Goal: Information Seeking & Learning: Learn about a topic

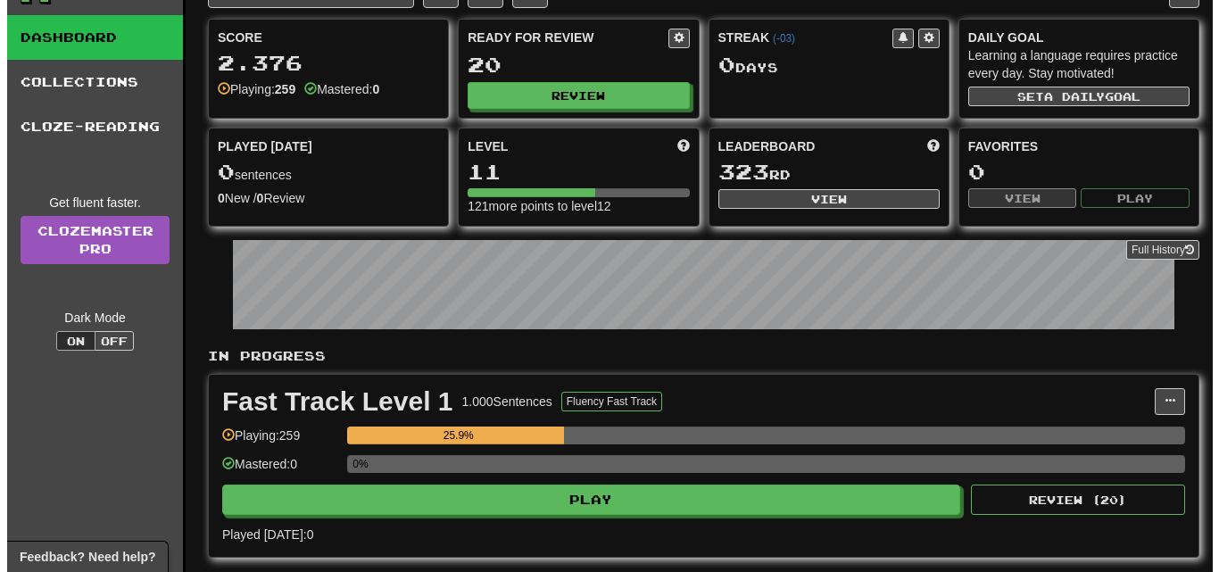
scroll to position [268, 0]
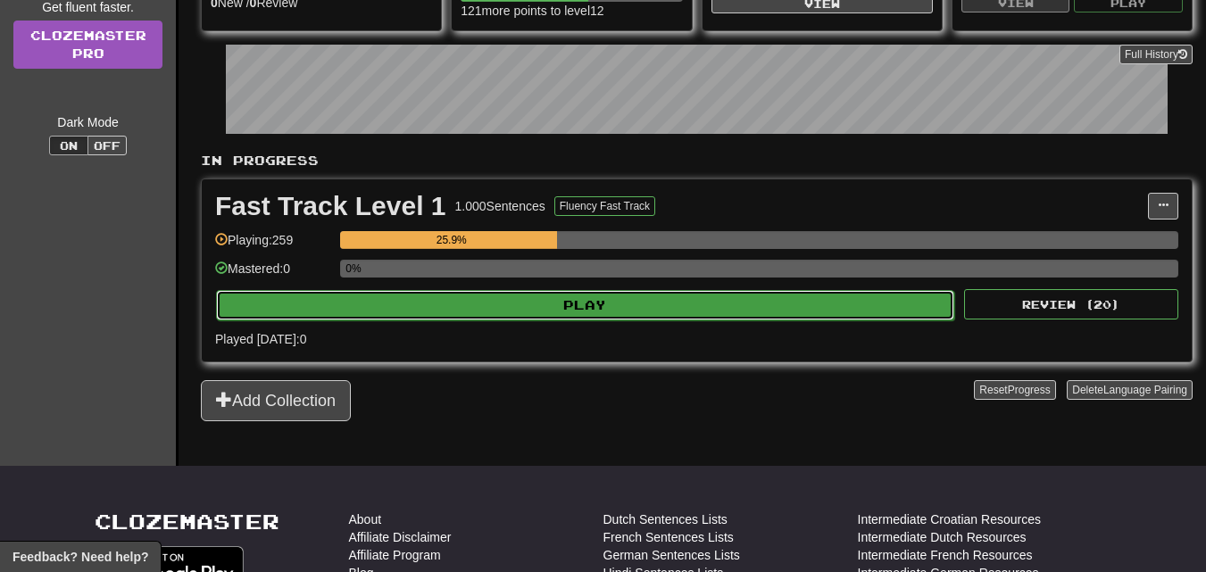
click at [652, 305] on button "Play" at bounding box center [585, 305] width 738 height 30
select select "**"
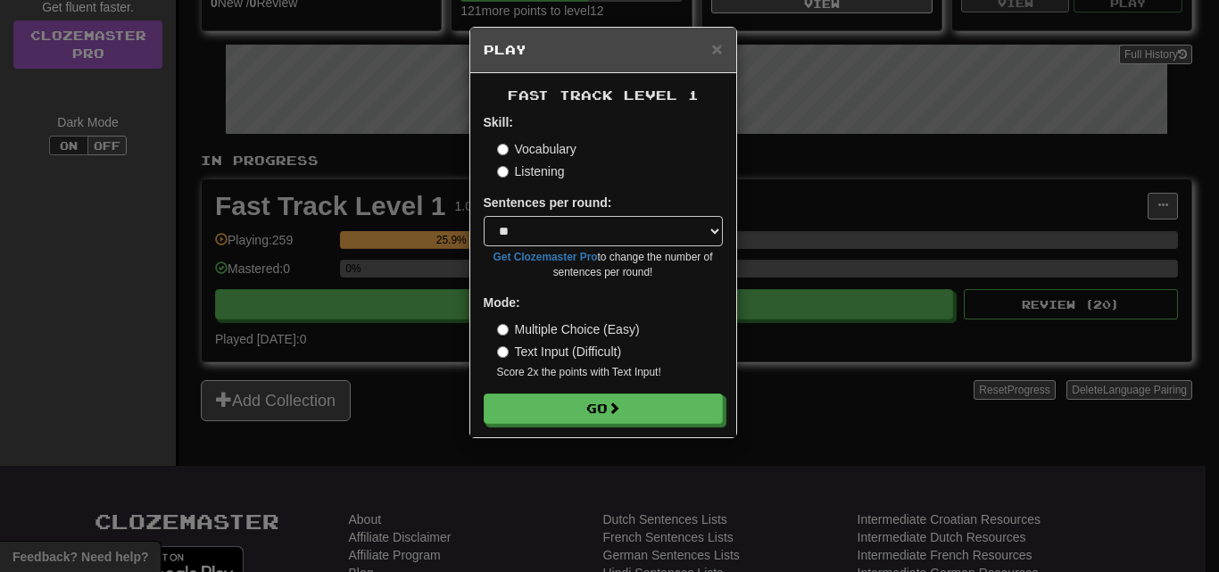
click at [586, 424] on div "Fast Track Level 1 Skill: Vocabulary Listening Sentences per round: * ** ** ** …" at bounding box center [603, 255] width 266 height 364
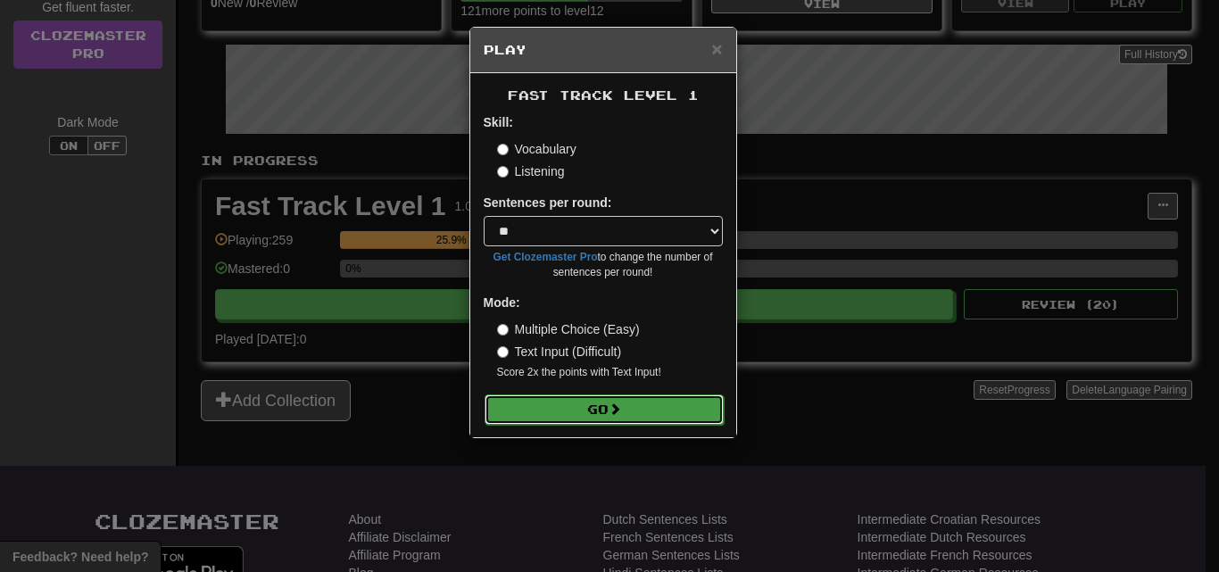
click at [579, 423] on button "Go" at bounding box center [604, 410] width 239 height 30
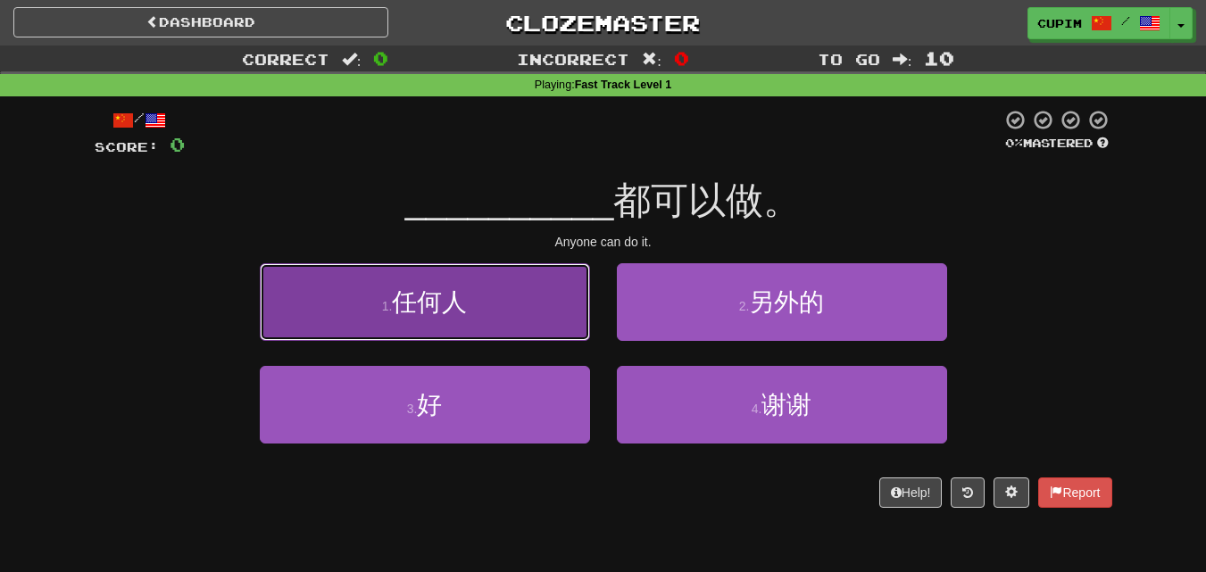
click at [437, 334] on button "1 . 任何人" at bounding box center [425, 302] width 330 height 78
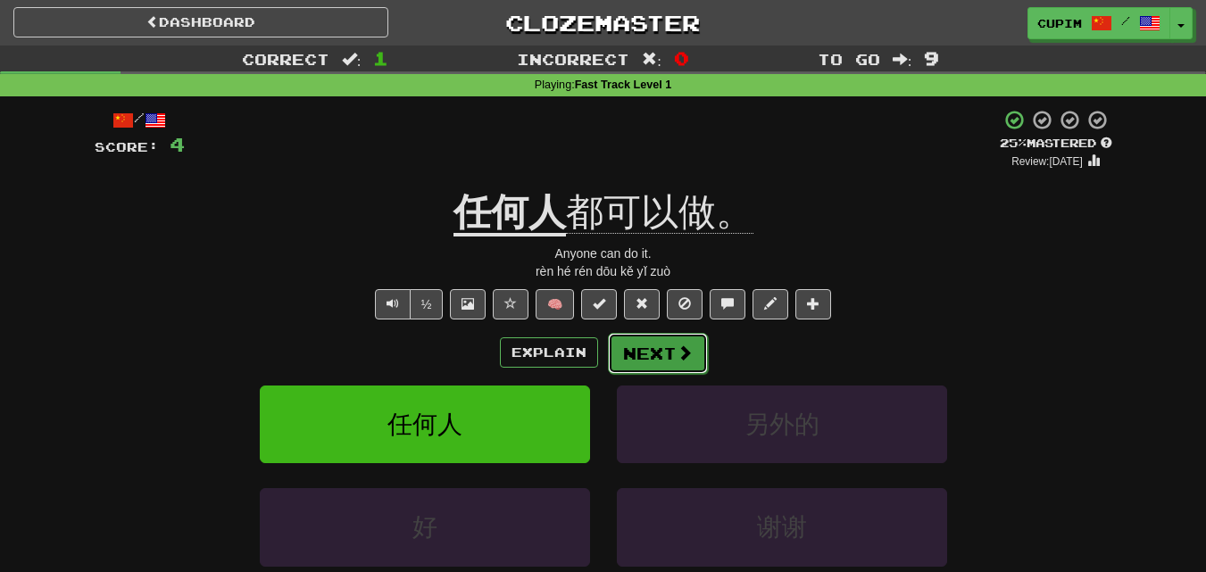
click at [635, 354] on button "Next" at bounding box center [658, 353] width 100 height 41
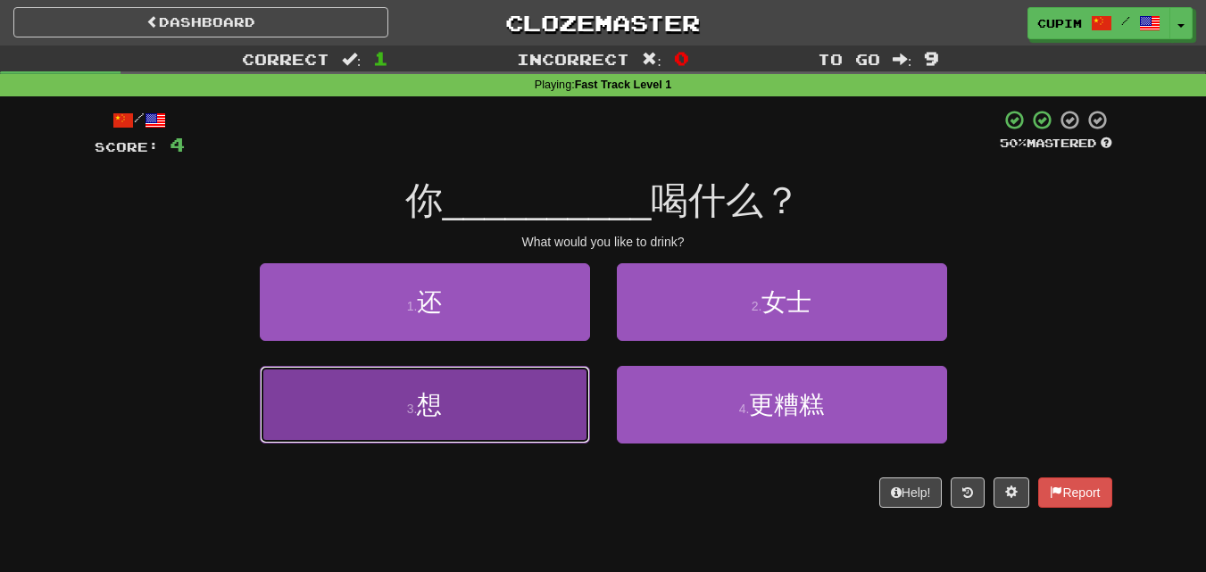
click at [506, 379] on button "3 . 想" at bounding box center [425, 405] width 330 height 78
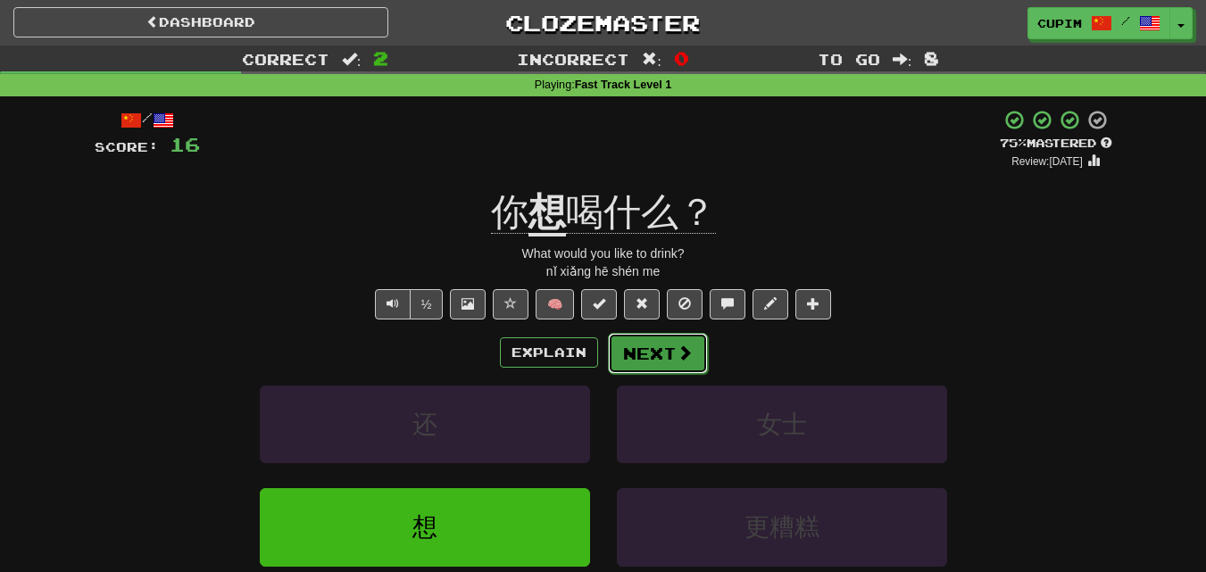
click at [678, 364] on button "Next" at bounding box center [658, 353] width 100 height 41
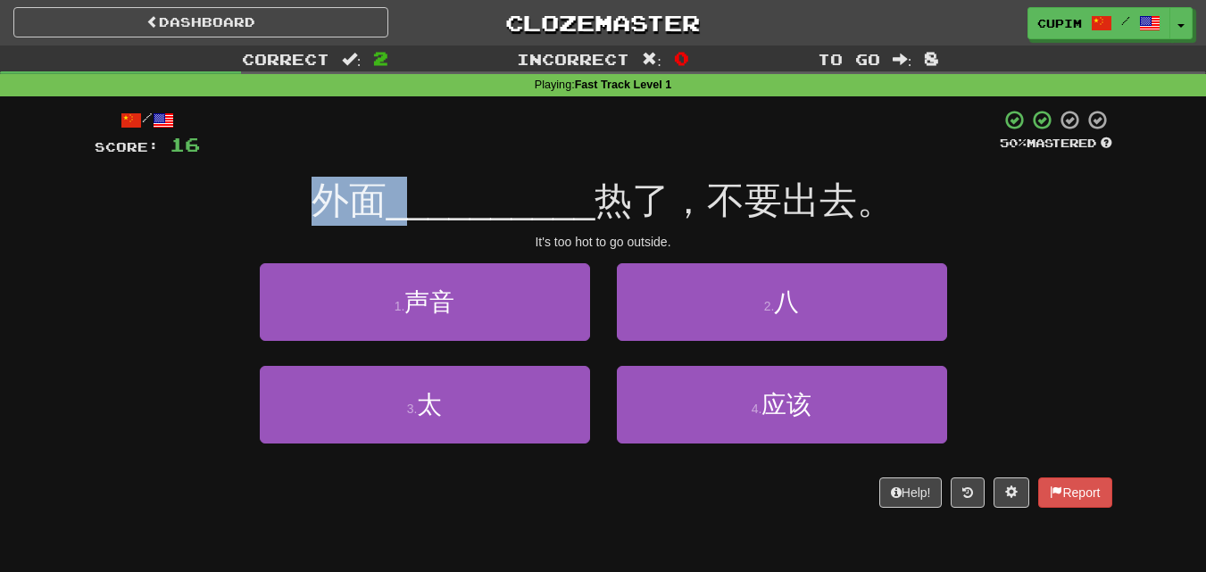
drag, startPoint x: 397, startPoint y: 210, endPoint x: 245, endPoint y: 210, distance: 152.7
drag, startPoint x: 245, startPoint y: 210, endPoint x: 179, endPoint y: 402, distance: 203.0
click at [179, 402] on div "3 . 太 4 . 应该" at bounding box center [603, 417] width 1071 height 103
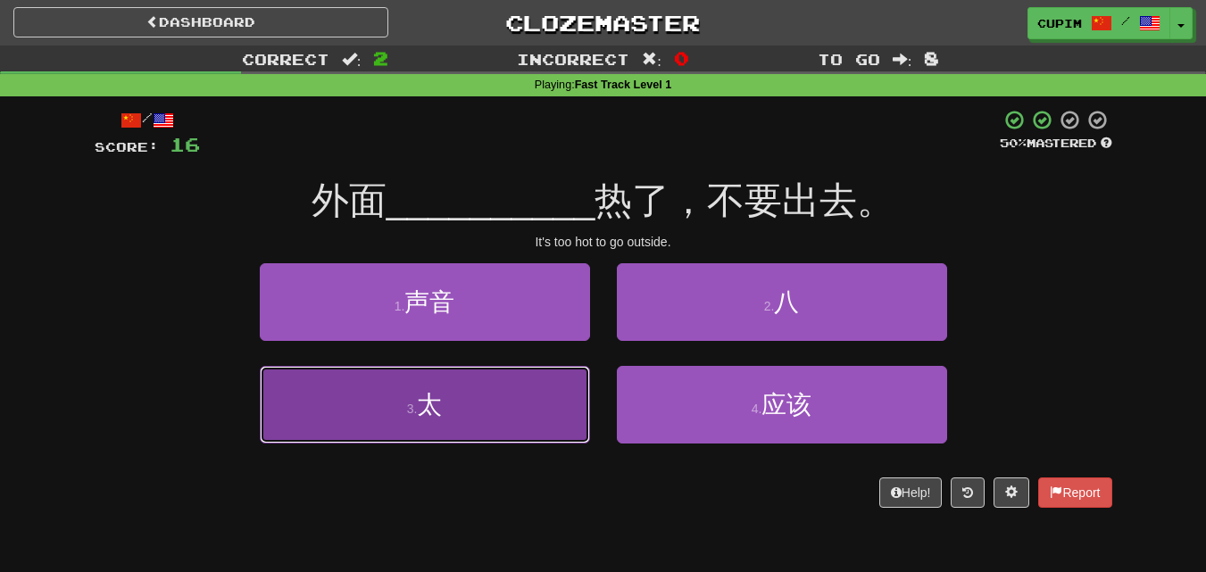
click at [504, 412] on button "3 . 太" at bounding box center [425, 405] width 330 height 78
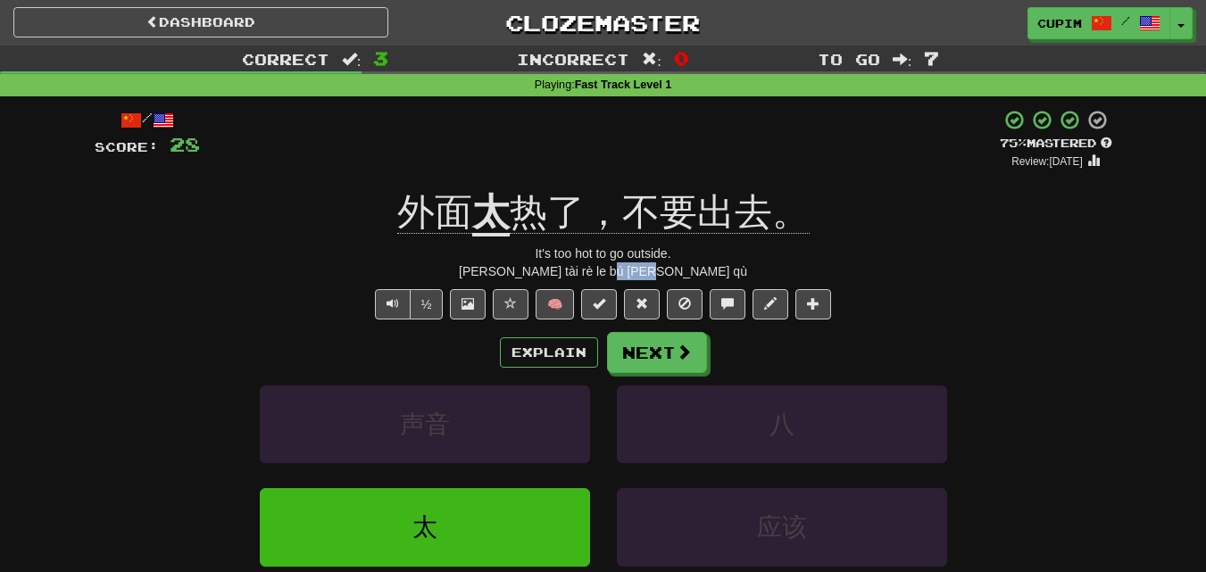
drag, startPoint x: 651, startPoint y: 274, endPoint x: 682, endPoint y: 272, distance: 31.3
click at [682, 272] on div "[PERSON_NAME] tài rè le bú [PERSON_NAME] qù" at bounding box center [604, 271] width 1018 height 18
drag, startPoint x: 689, startPoint y: 270, endPoint x: 700, endPoint y: 268, distance: 10.9
click at [700, 268] on div "wài miàn tài rè le bú yào chū qù" at bounding box center [604, 271] width 1018 height 18
drag, startPoint x: 747, startPoint y: 212, endPoint x: 762, endPoint y: 215, distance: 14.5
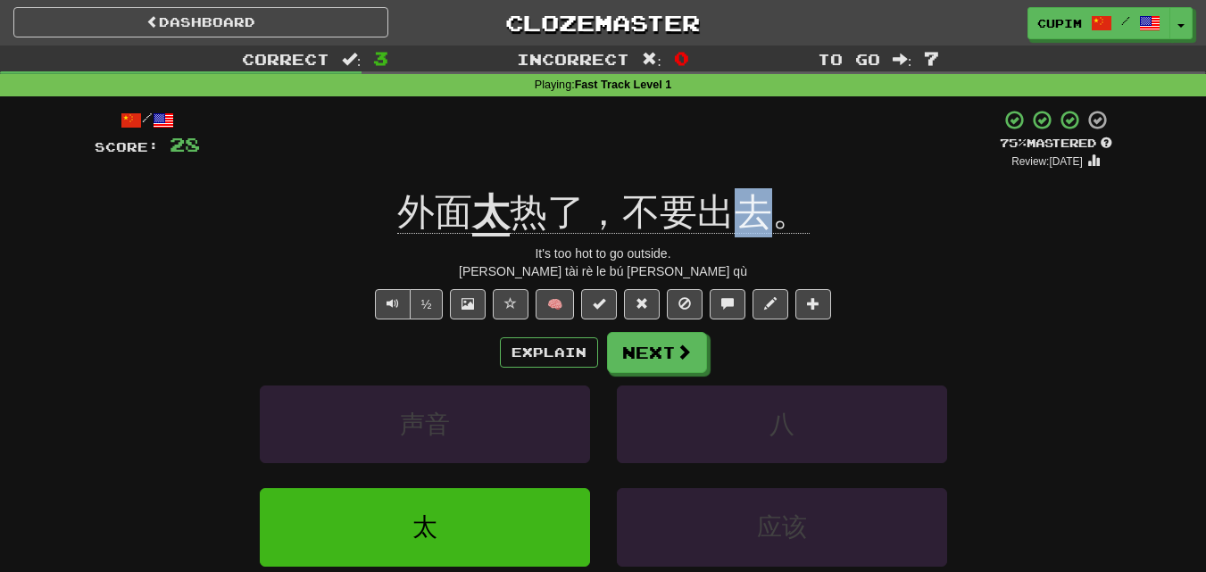
click at [762, 215] on span "热了，不要出去。" at bounding box center [660, 212] width 300 height 43
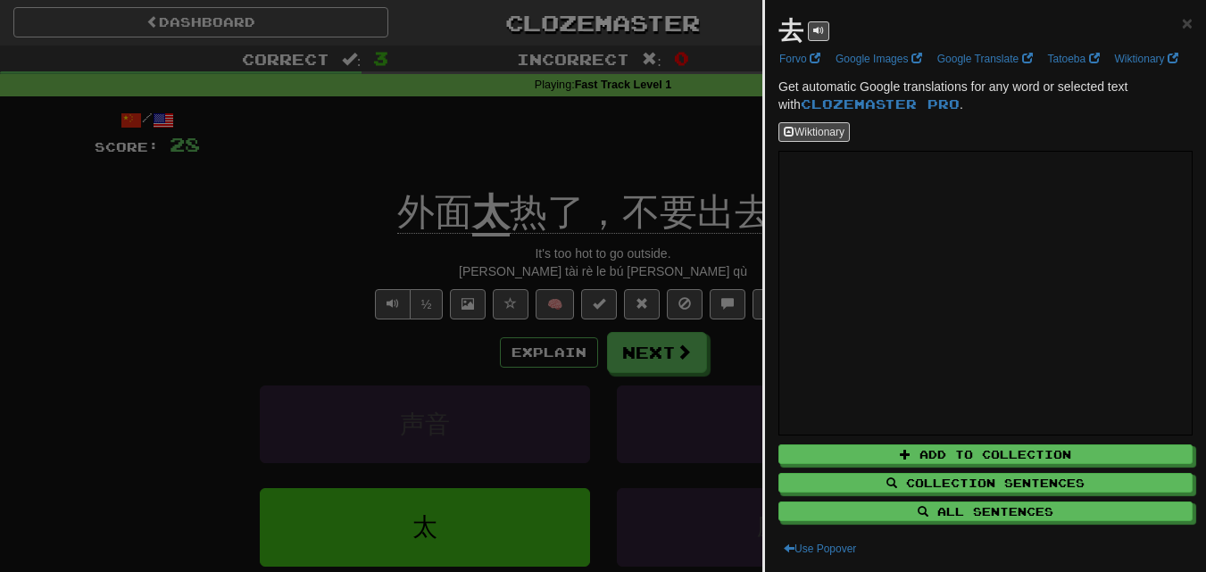
click at [609, 295] on div at bounding box center [603, 286] width 1206 height 572
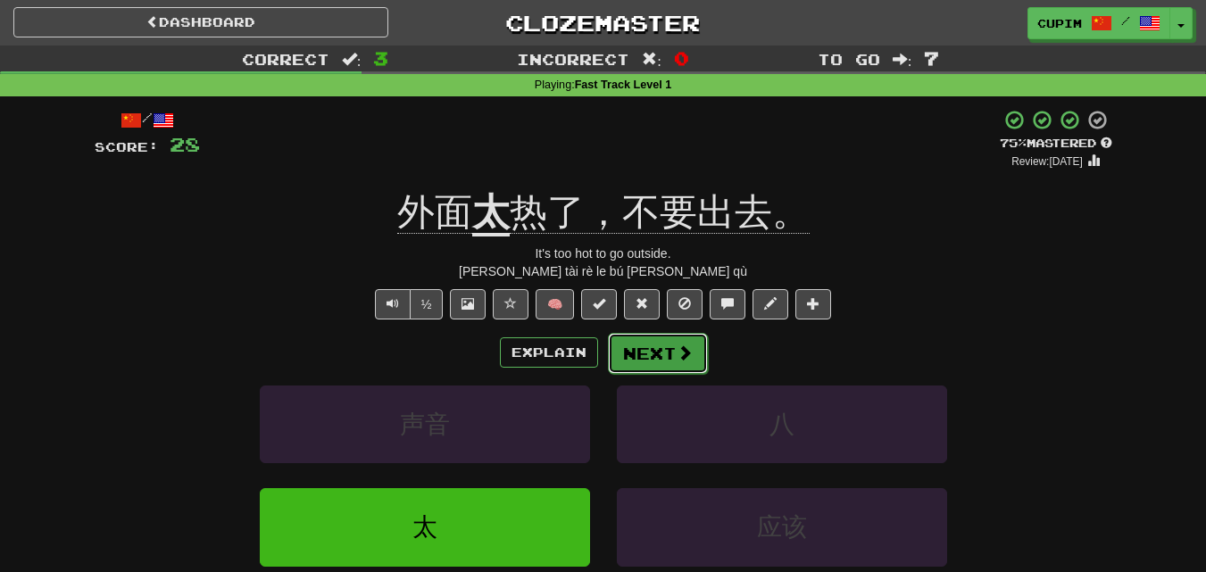
click at [637, 345] on button "Next" at bounding box center [658, 353] width 100 height 41
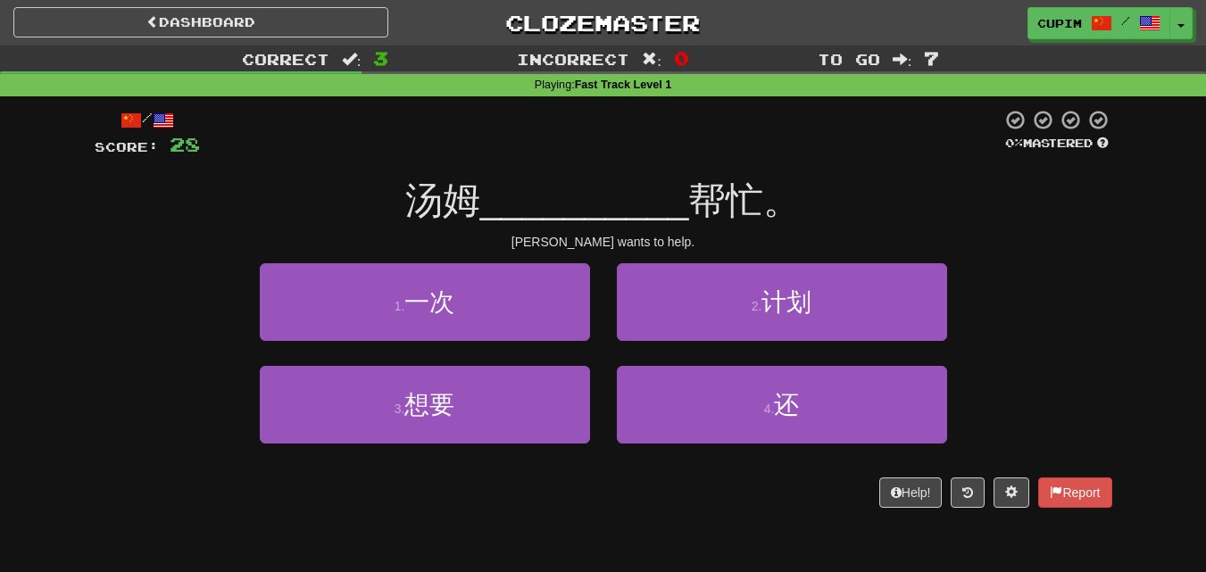
drag, startPoint x: 425, startPoint y: 211, endPoint x: 450, endPoint y: 218, distance: 26.0
click at [450, 218] on span "汤姆" at bounding box center [442, 200] width 75 height 42
click at [127, 400] on div "3 . 想要 4 . 还" at bounding box center [603, 417] width 1071 height 103
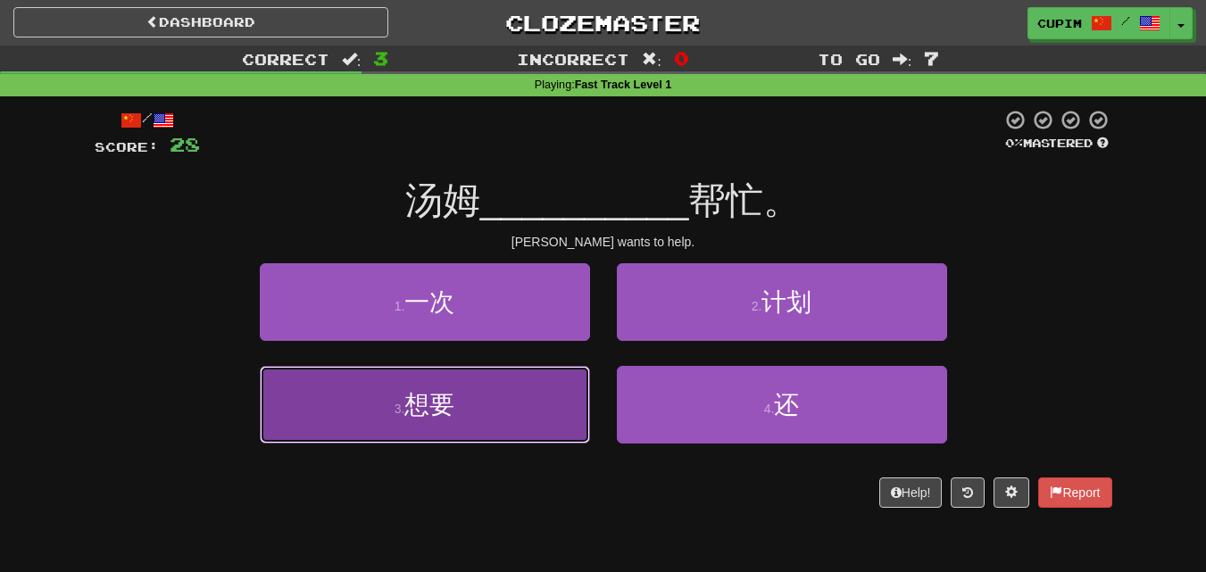
click at [374, 440] on button "3 . 想要" at bounding box center [425, 405] width 330 height 78
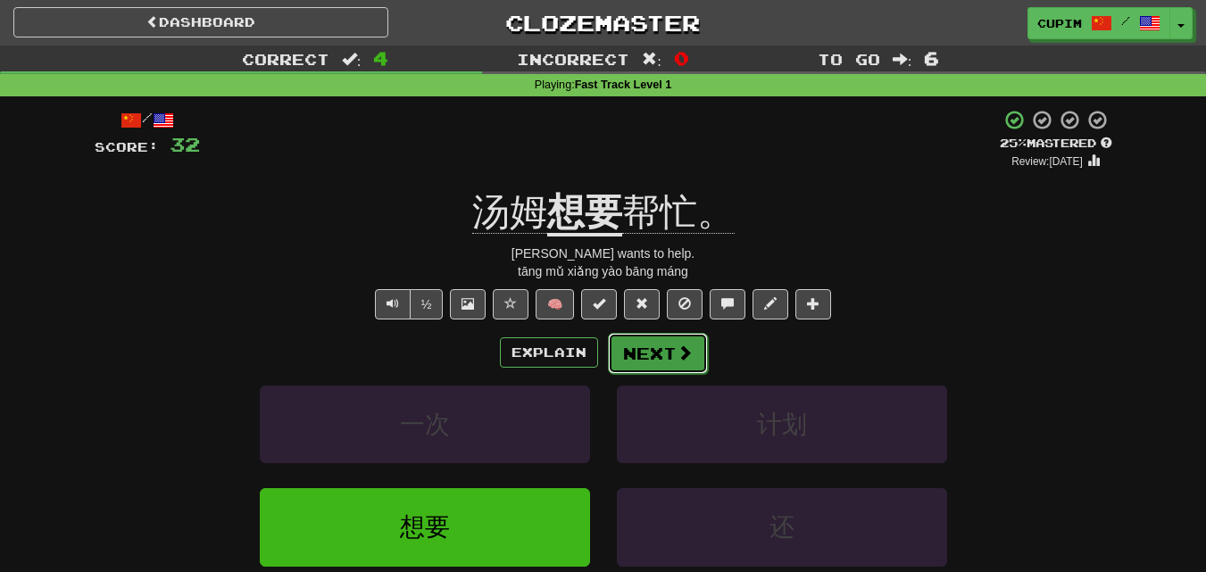
click at [689, 340] on button "Next" at bounding box center [658, 353] width 100 height 41
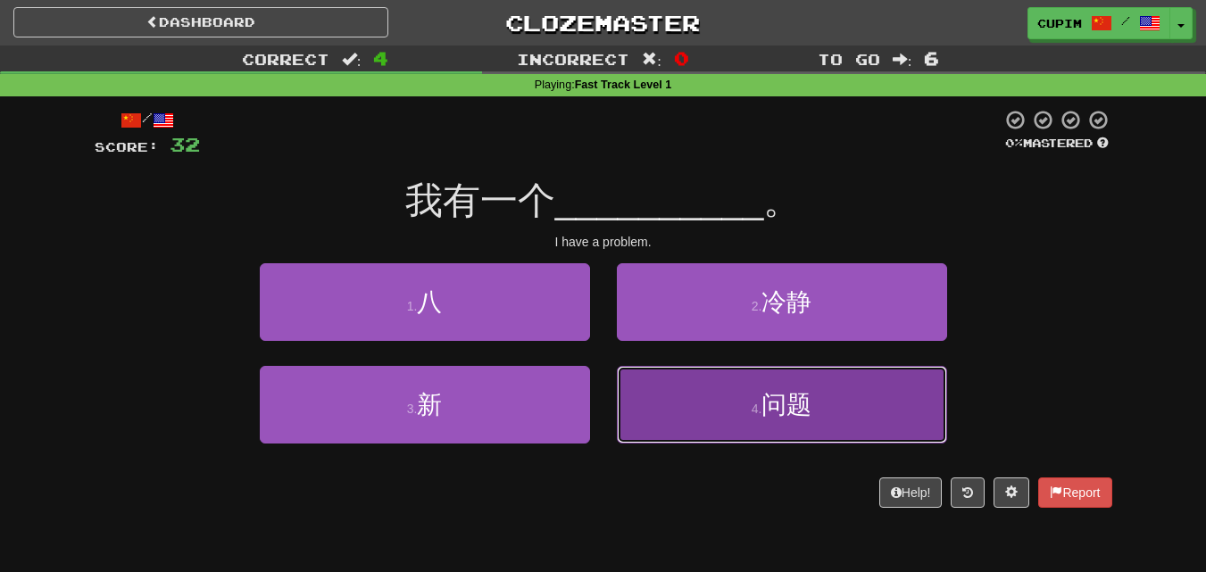
click at [656, 404] on button "4 . 问题" at bounding box center [782, 405] width 330 height 78
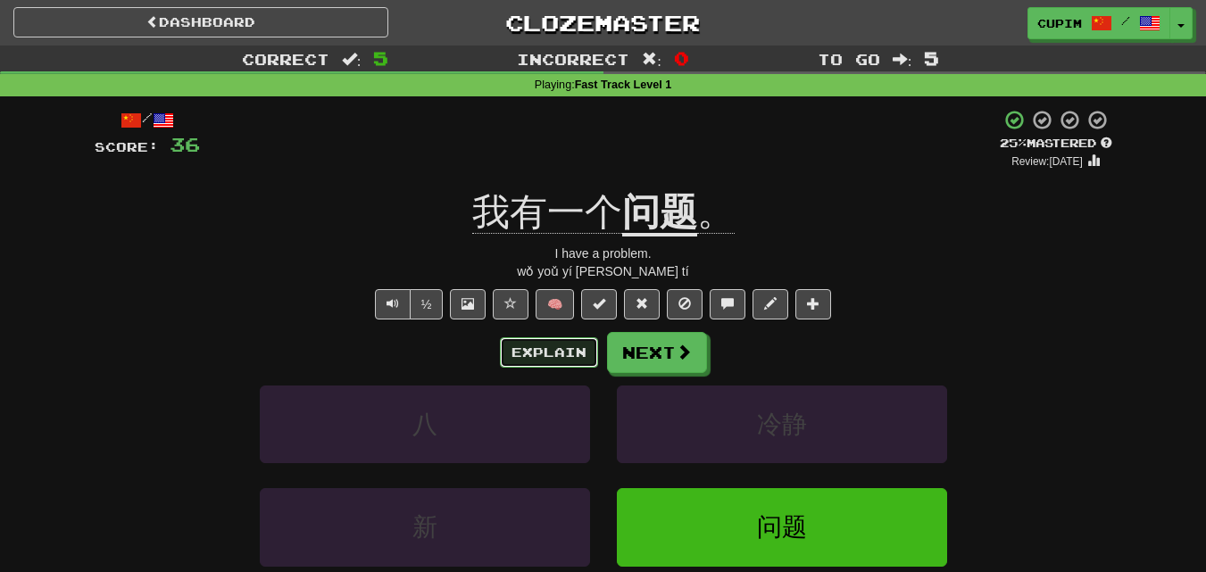
click at [578, 350] on button "Explain" at bounding box center [549, 352] width 98 height 30
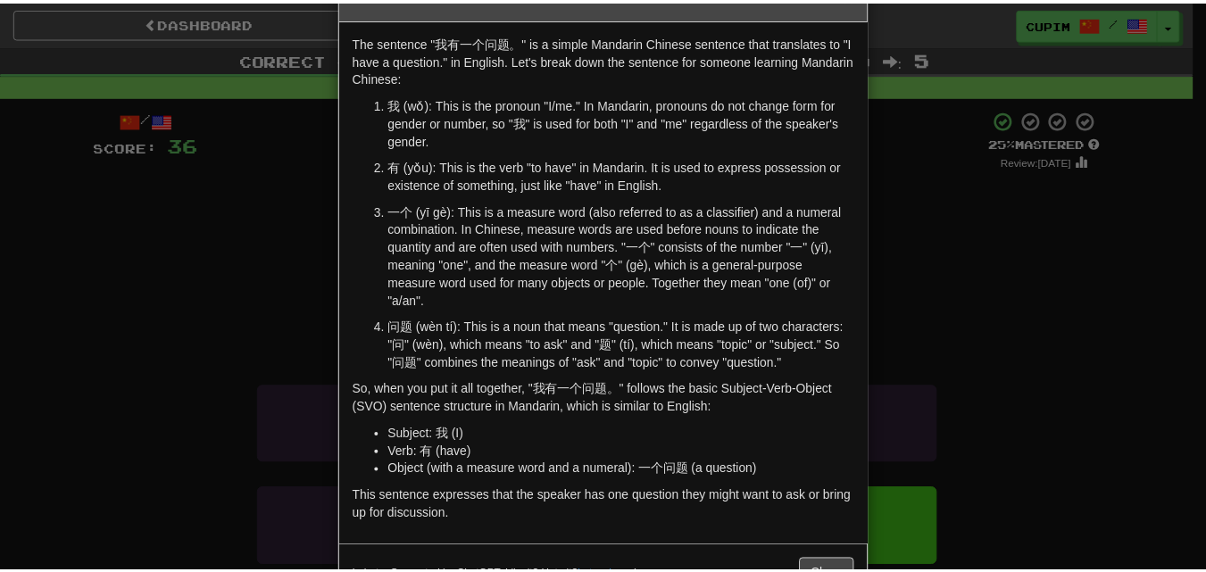
scroll to position [113, 0]
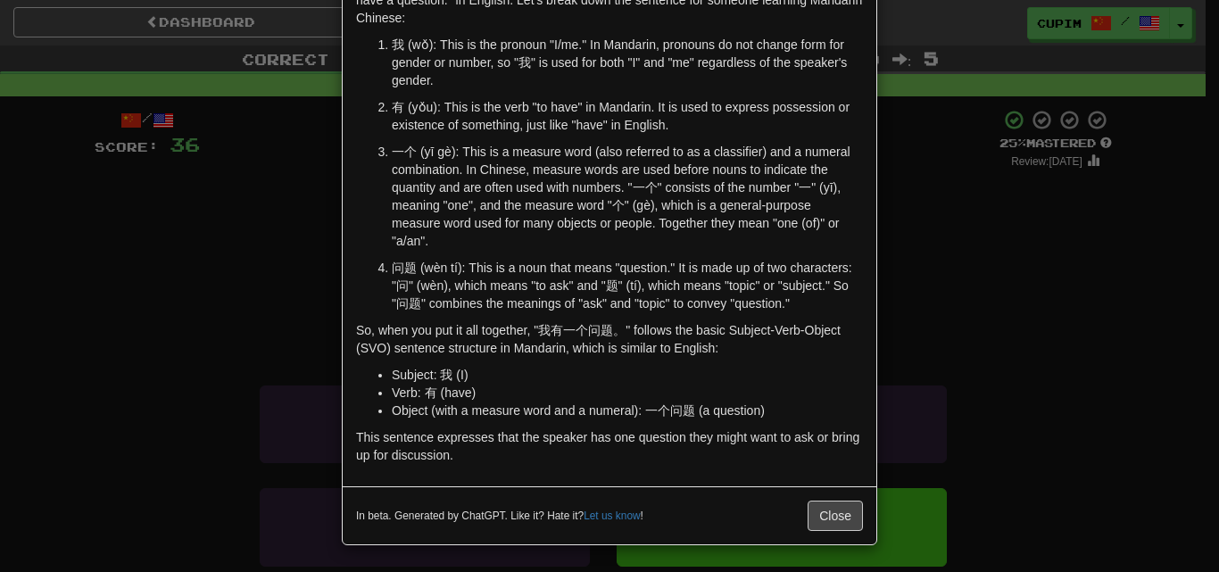
click at [1131, 245] on div "× Explanation The sentence "我有一个问题。" is a simple Mandarin Chinese sentence that…" at bounding box center [609, 286] width 1219 height 572
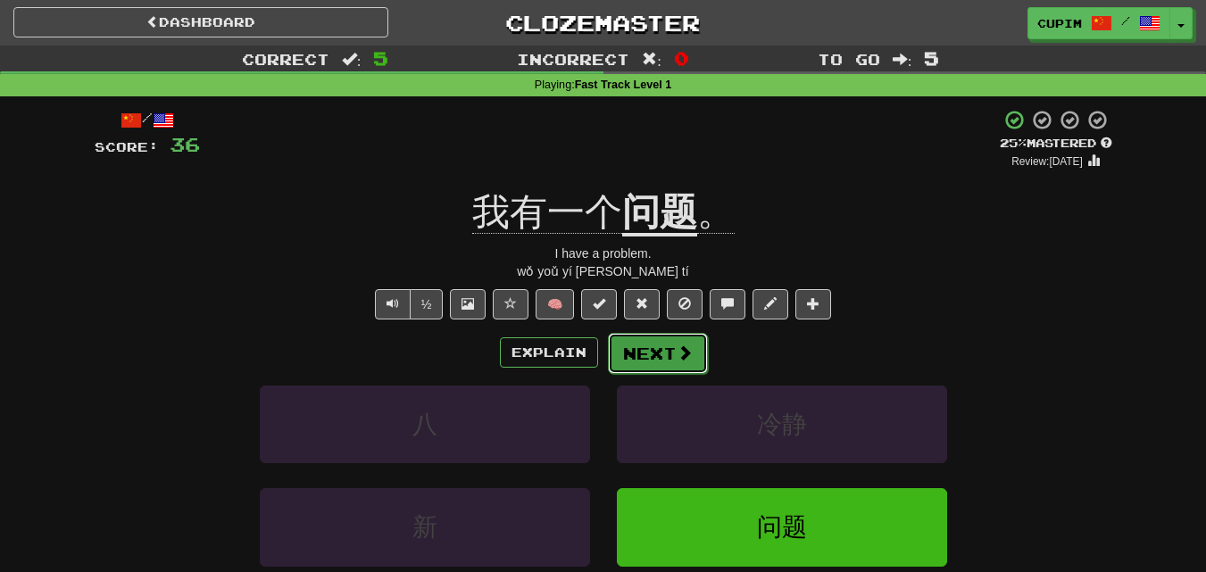
click at [655, 349] on button "Next" at bounding box center [658, 353] width 100 height 41
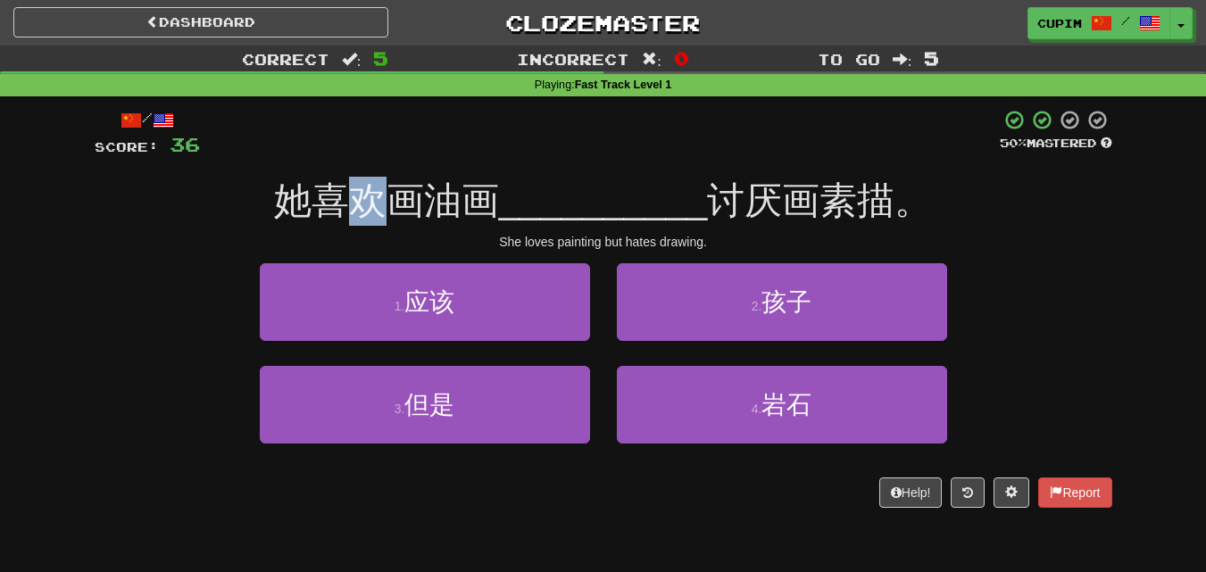
drag, startPoint x: 336, startPoint y: 203, endPoint x: 373, endPoint y: 203, distance: 37.5
click at [373, 203] on span "她喜欢画油画" at bounding box center [386, 200] width 225 height 42
drag, startPoint x: 321, startPoint y: 199, endPoint x: 362, endPoint y: 201, distance: 40.2
click at [362, 201] on span "她喜欢画油画" at bounding box center [386, 200] width 225 height 42
click at [607, 185] on span "__________" at bounding box center [603, 200] width 209 height 42
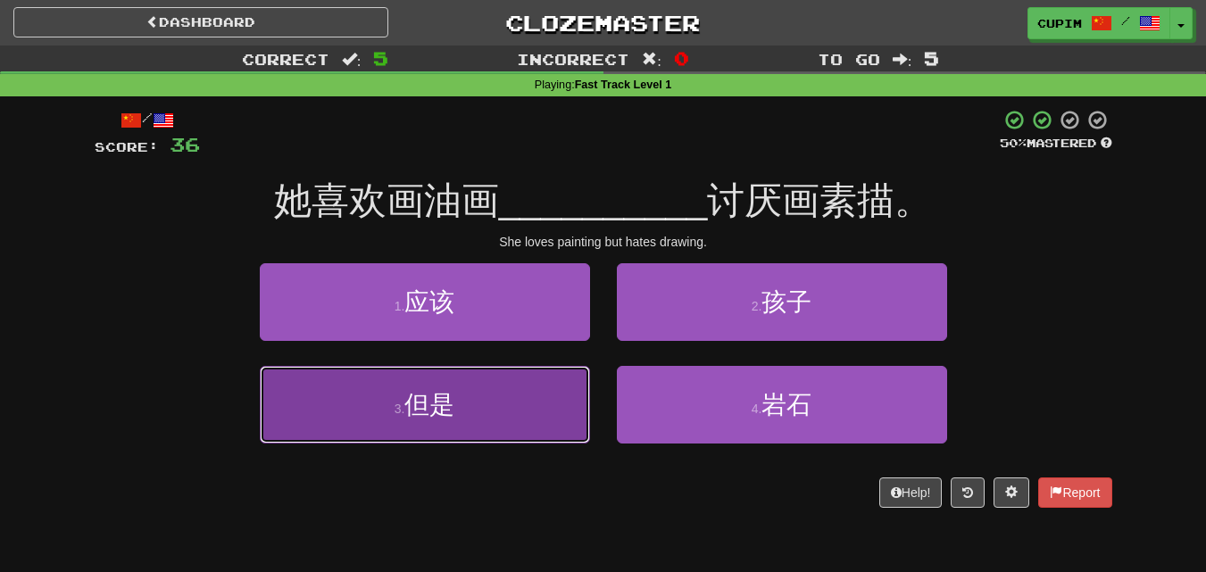
click at [532, 392] on button "3 . 但是" at bounding box center [425, 405] width 330 height 78
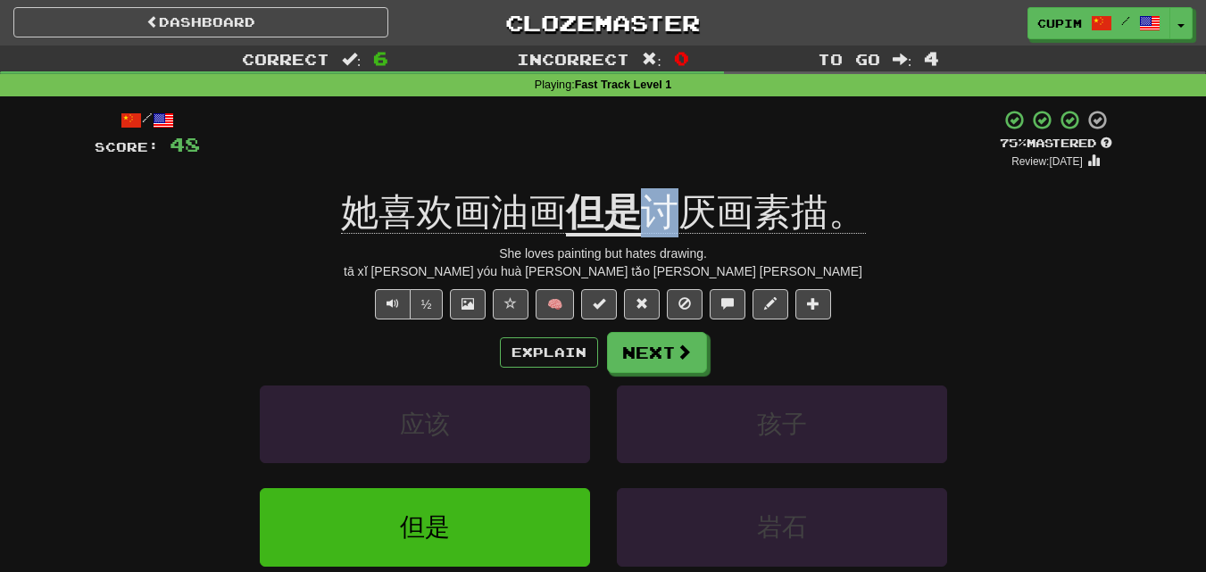
drag, startPoint x: 640, startPoint y: 206, endPoint x: 665, endPoint y: 214, distance: 26.3
click at [664, 213] on span "讨厌画素描。" at bounding box center [753, 212] width 225 height 43
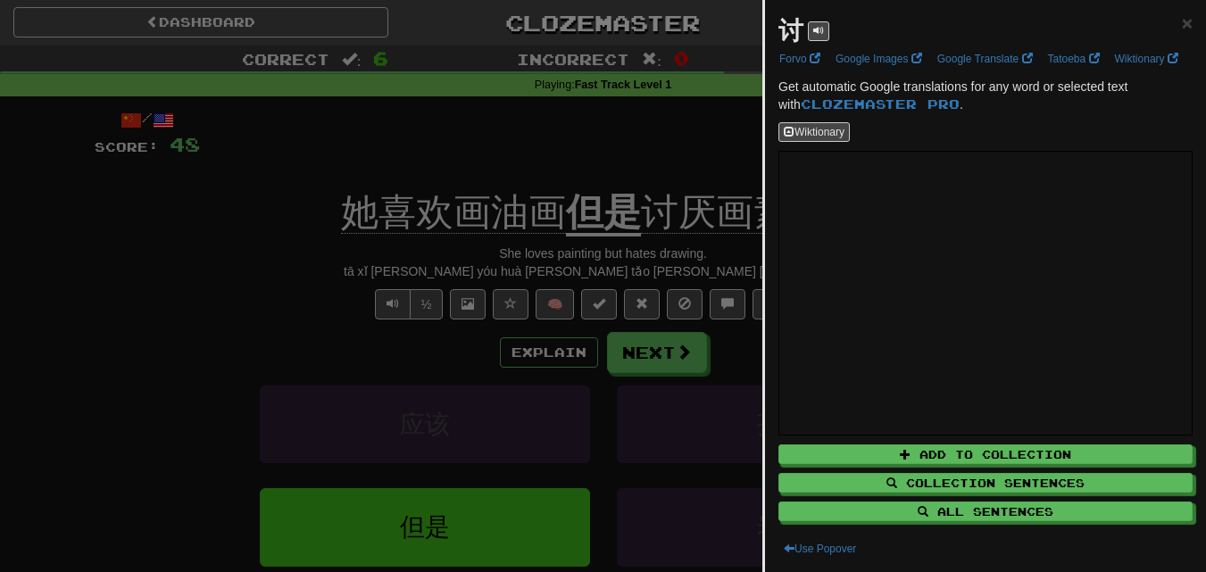
click at [653, 362] on div at bounding box center [603, 286] width 1206 height 572
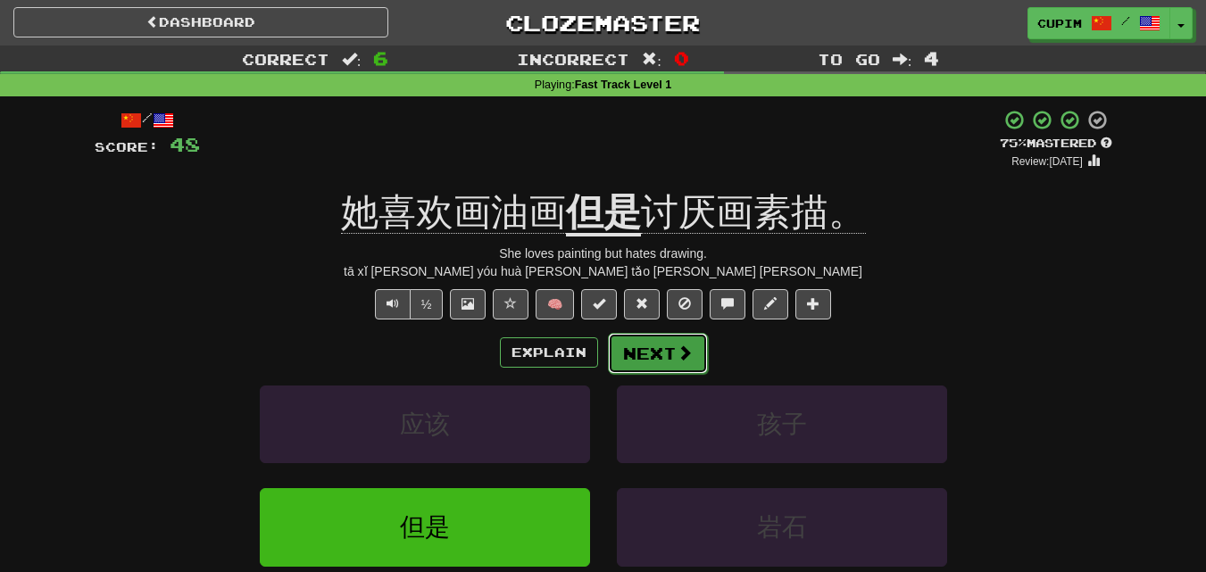
click at [649, 362] on button "Next" at bounding box center [658, 353] width 100 height 41
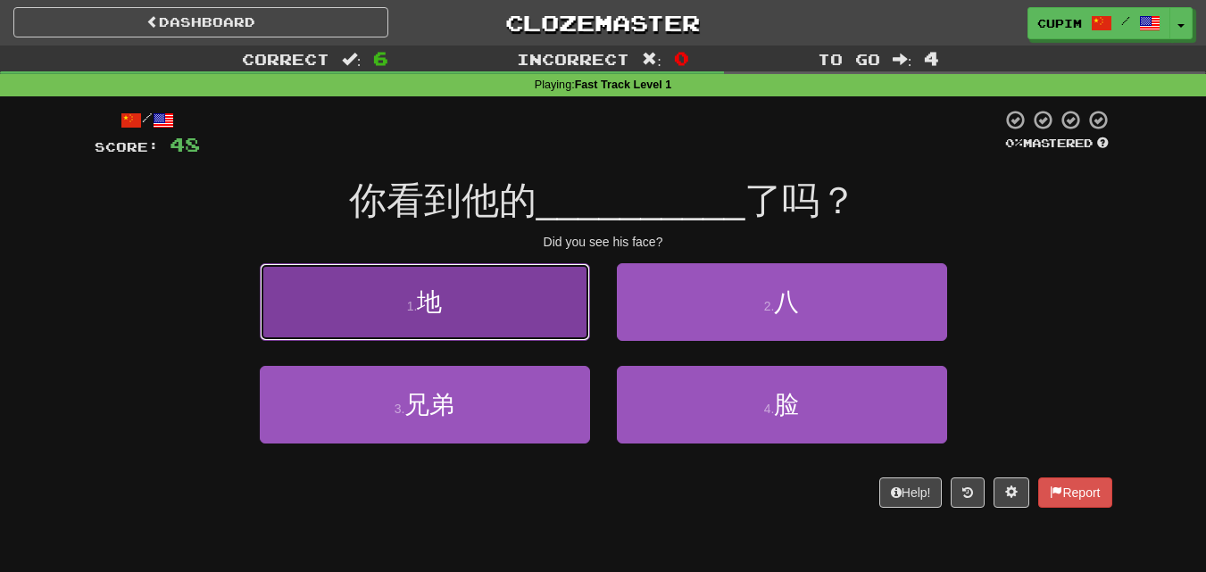
click at [508, 325] on button "1 . 地" at bounding box center [425, 302] width 330 height 78
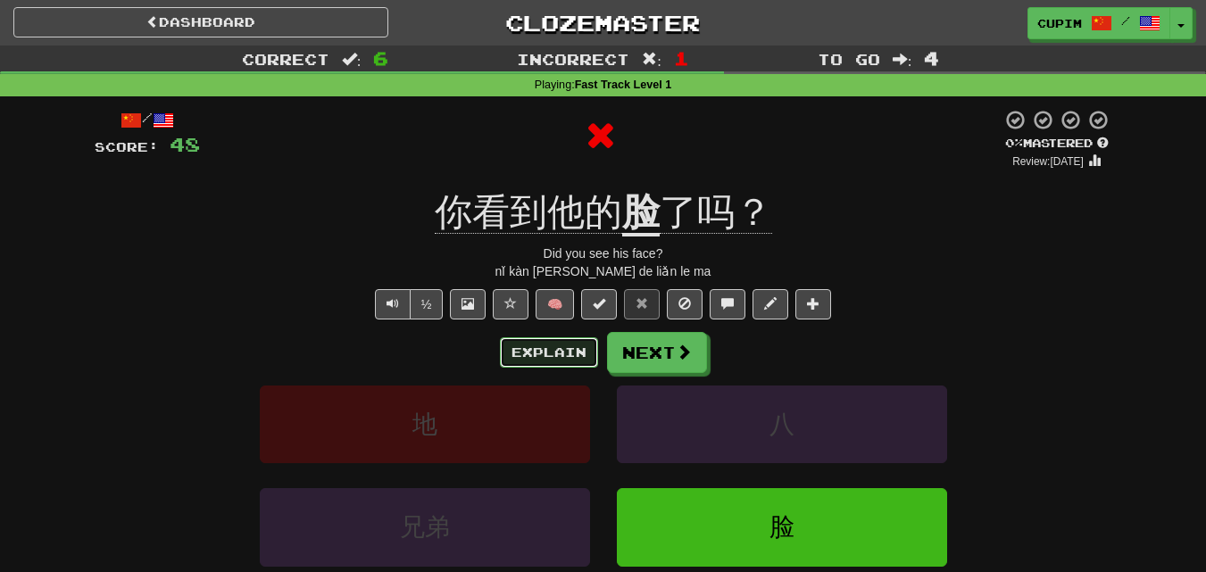
click at [544, 341] on button "Explain" at bounding box center [549, 352] width 98 height 30
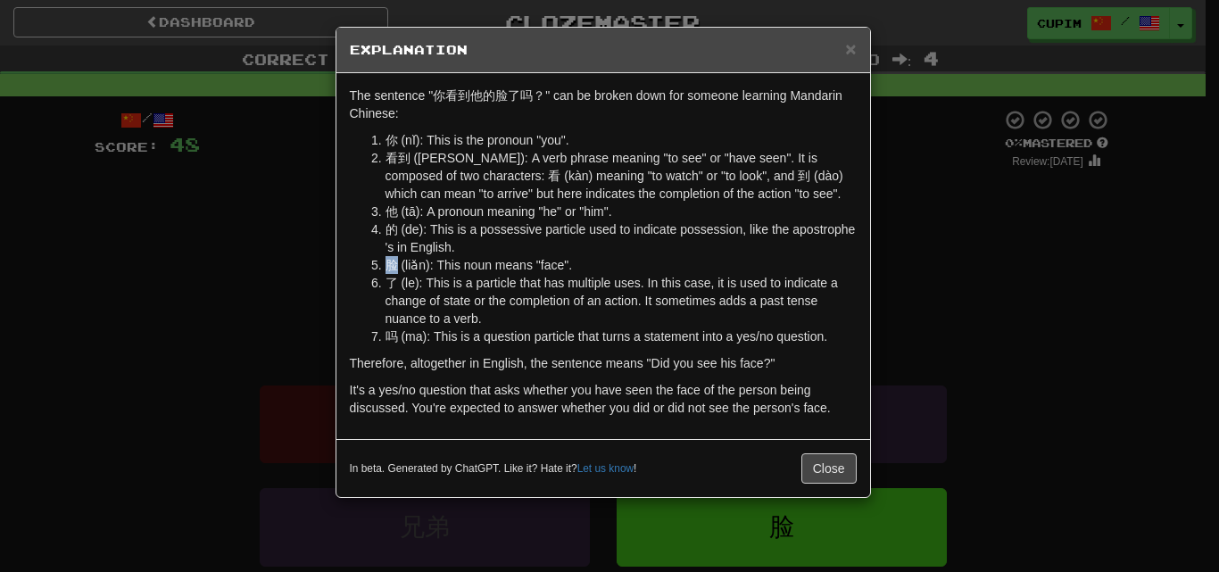
drag, startPoint x: 385, startPoint y: 266, endPoint x: 395, endPoint y: 266, distance: 10.7
click at [395, 266] on li "脸 (liǎn): This noun means "face"." at bounding box center [621, 265] width 471 height 18
click at [878, 280] on div "× Explanation The sentence "你看到他的脸了吗？" can be broken down for someone learning …" at bounding box center [609, 286] width 1219 height 572
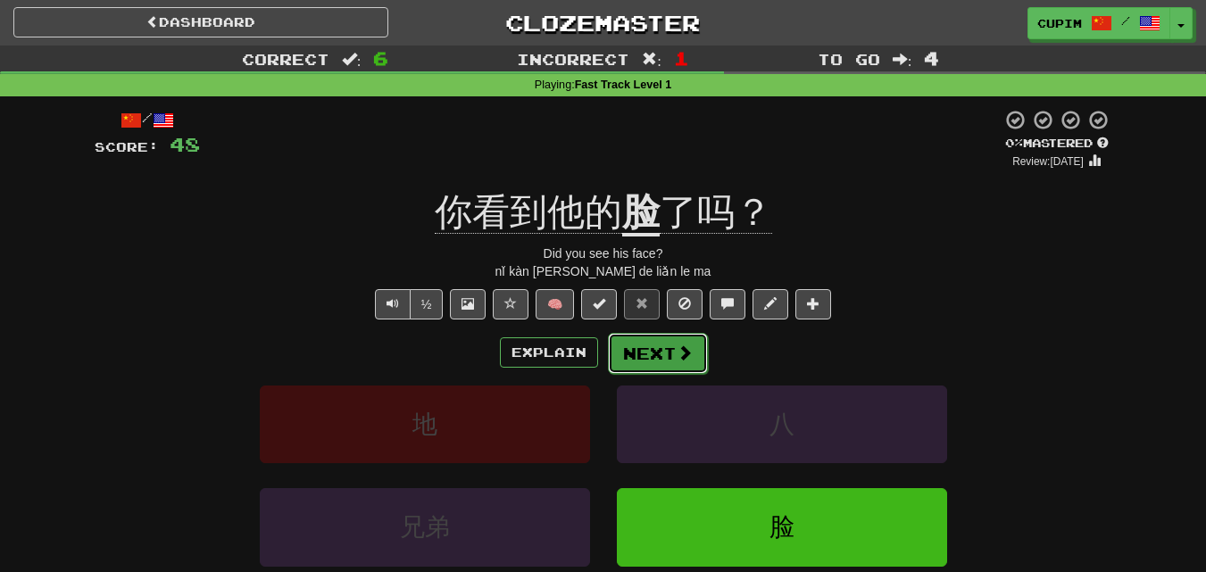
click at [687, 370] on button "Next" at bounding box center [658, 353] width 100 height 41
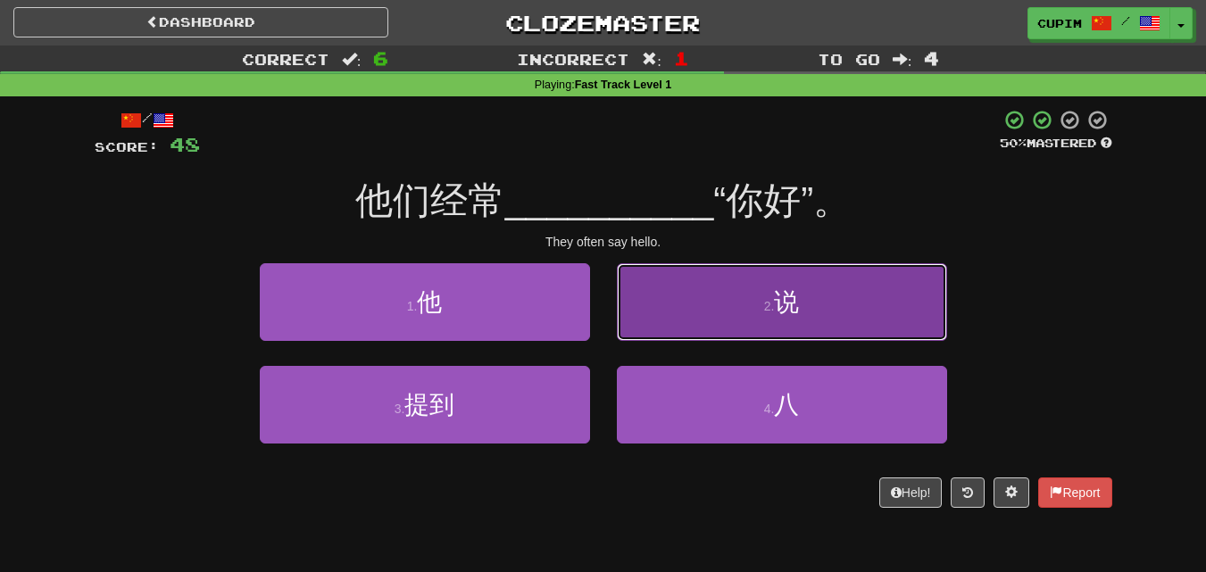
click at [837, 332] on button "2 . 说" at bounding box center [782, 302] width 330 height 78
